Goal: Information Seeking & Learning: Learn about a topic

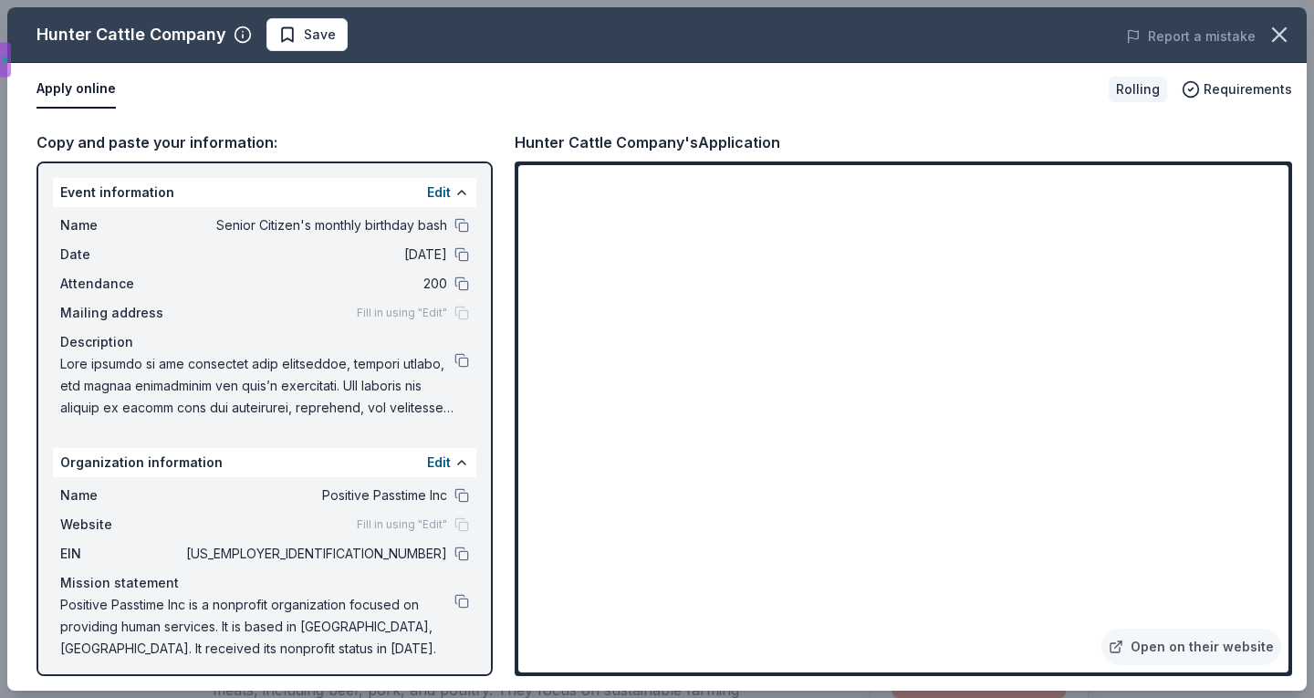
scroll to position [564, 0]
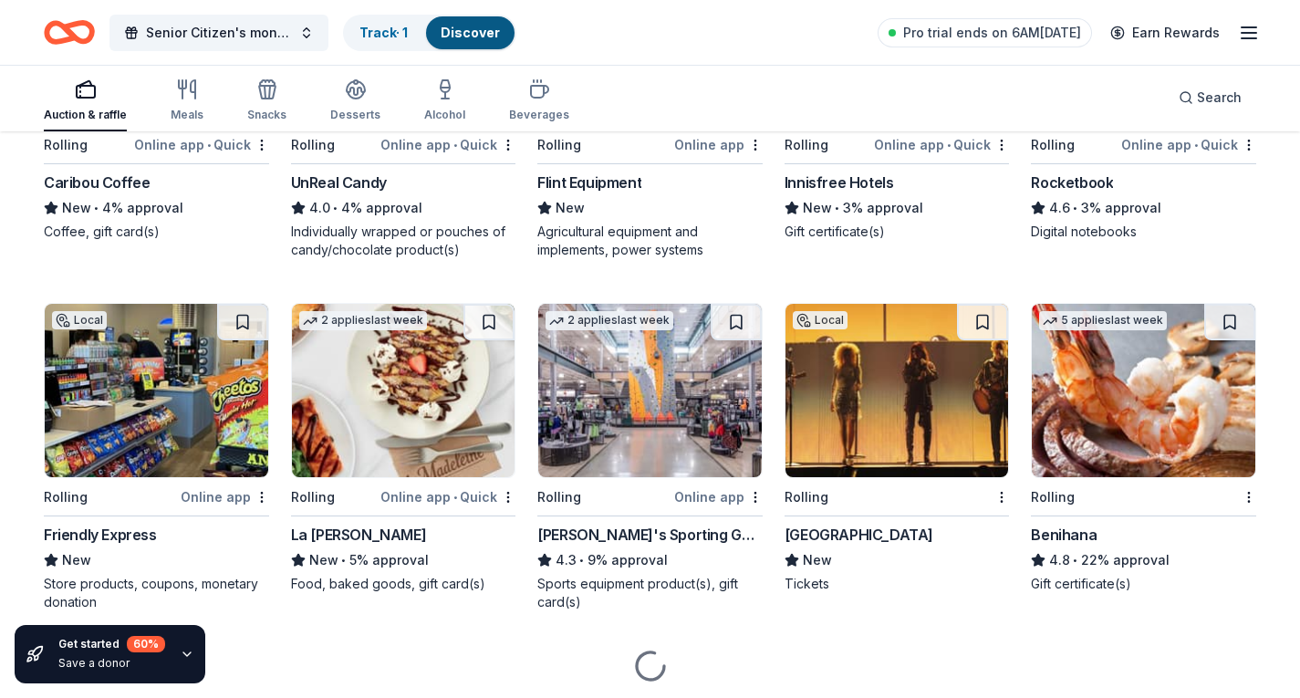
scroll to position [3912, 0]
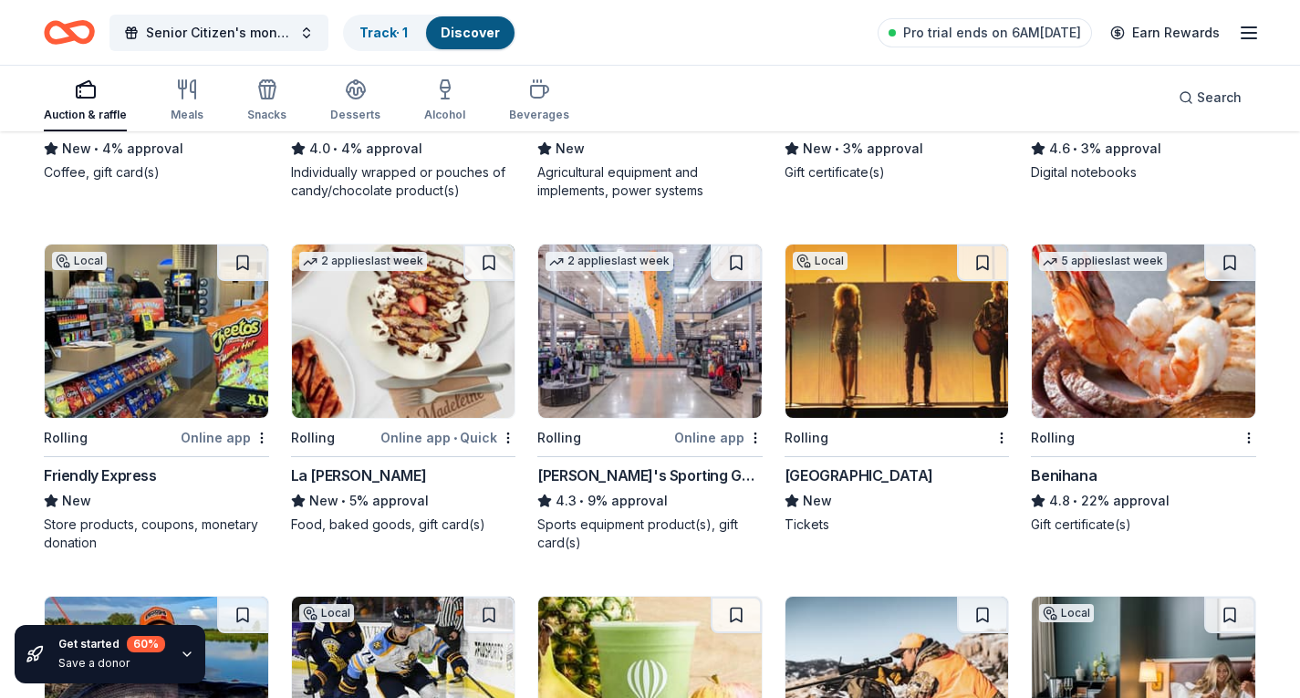
click at [843, 470] on div "[GEOGRAPHIC_DATA]" at bounding box center [859, 475] width 149 height 22
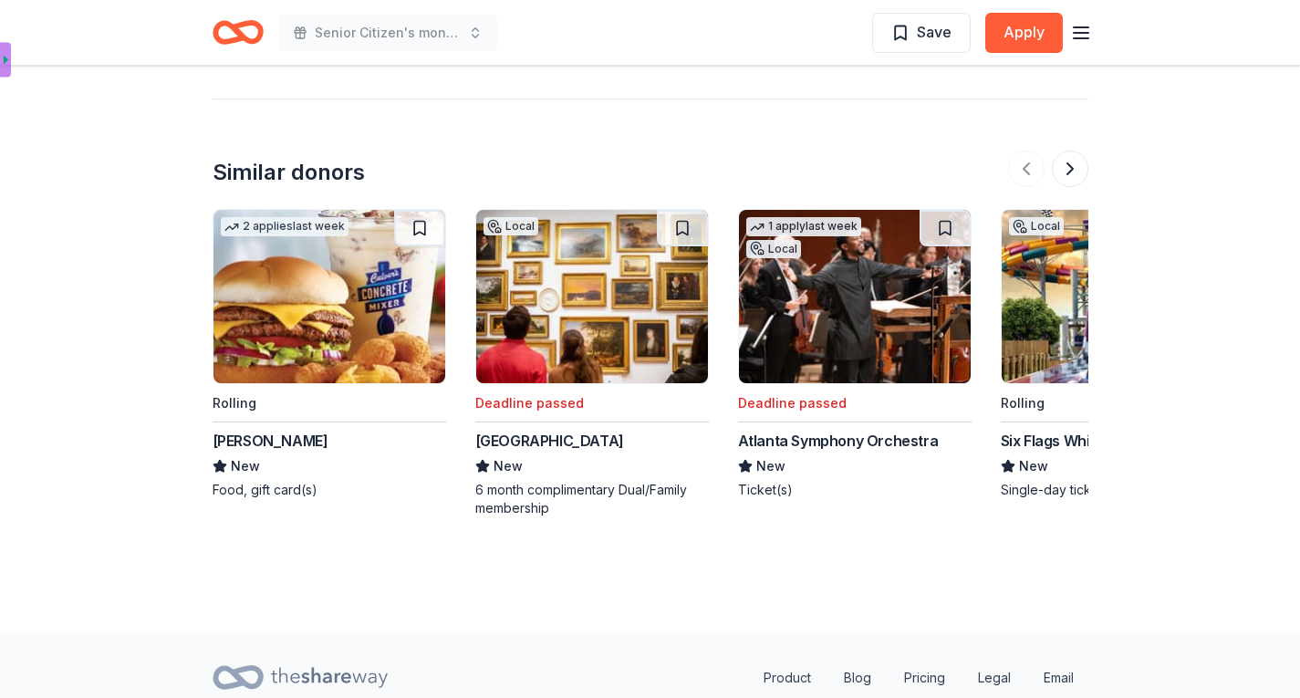
scroll to position [1842, 0]
